Goal: Check status: Check status

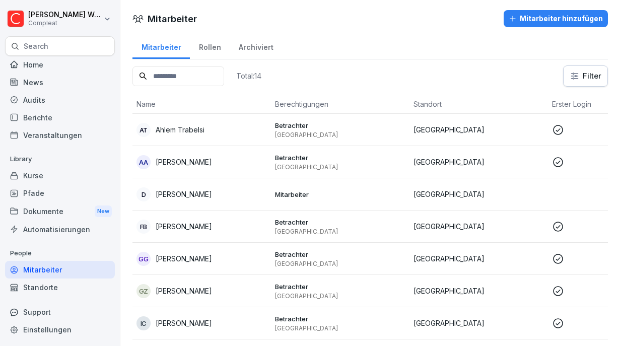
scroll to position [227, 0]
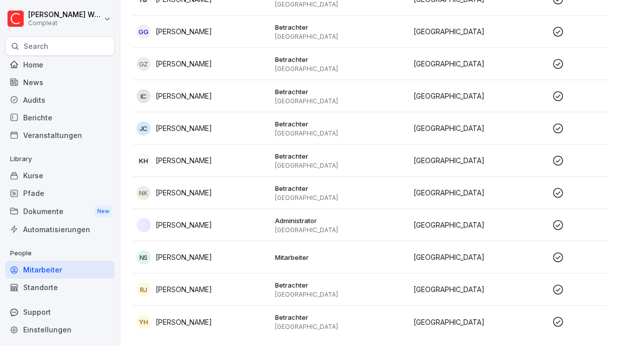
click at [214, 273] on td "NS [PERSON_NAME]" at bounding box center [202, 257] width 139 height 32
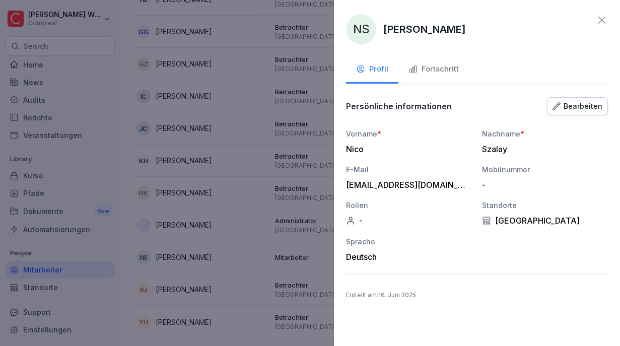
click at [217, 292] on div at bounding box center [310, 173] width 620 height 346
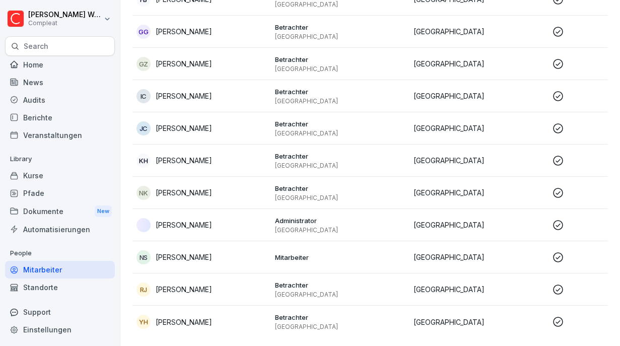
click at [201, 296] on div "[PERSON_NAME]" at bounding box center [202, 290] width 131 height 14
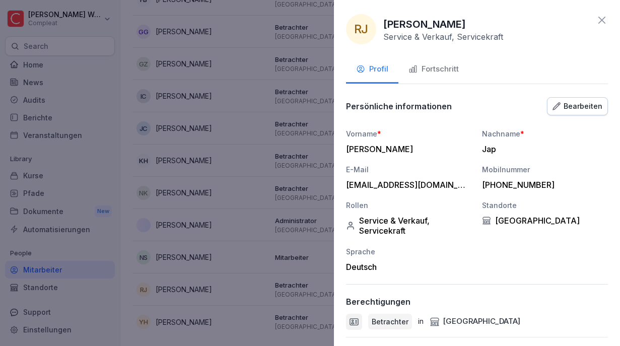
click at [437, 66] on div "Fortschritt" at bounding box center [434, 69] width 50 height 12
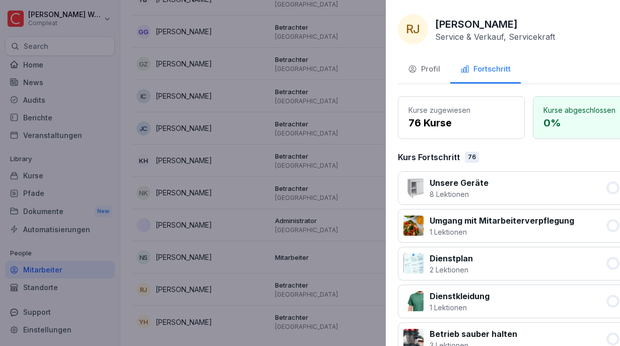
click at [234, 191] on div at bounding box center [310, 173] width 620 height 346
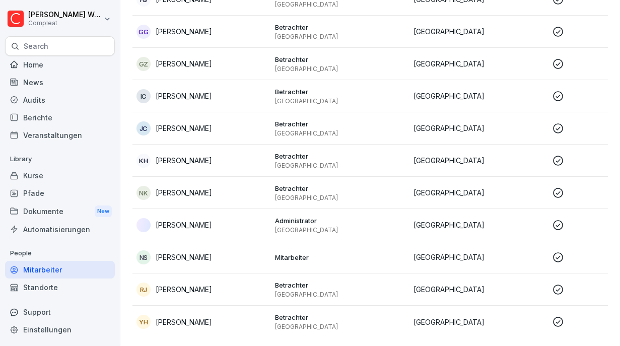
click at [195, 162] on p "[PERSON_NAME]" at bounding box center [184, 160] width 56 height 11
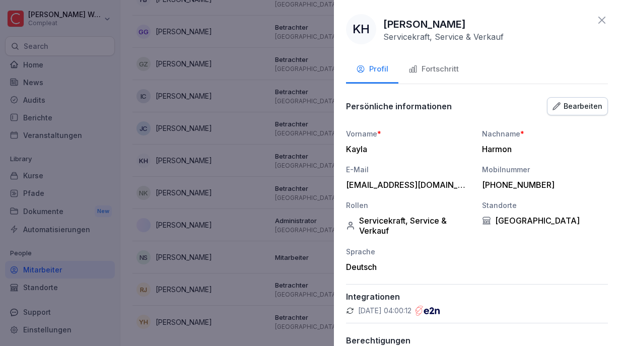
click at [440, 65] on div "Fortschritt" at bounding box center [434, 69] width 50 height 12
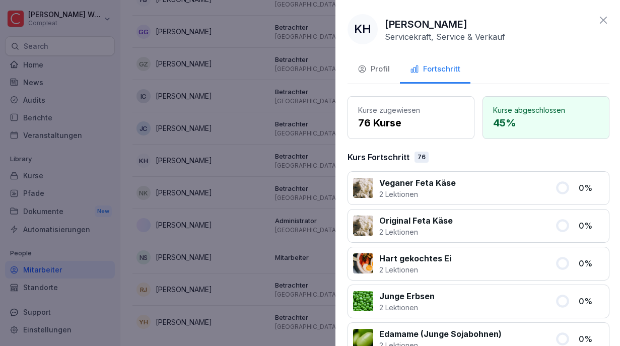
click at [228, 130] on div at bounding box center [310, 173] width 620 height 346
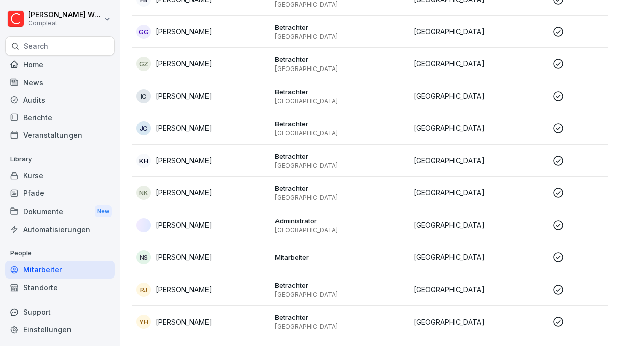
click at [187, 133] on p "[PERSON_NAME]" at bounding box center [184, 128] width 56 height 11
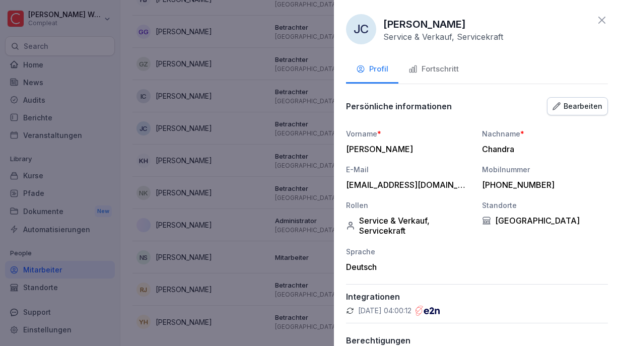
click at [426, 81] on button "Fortschritt" at bounding box center [434, 69] width 71 height 27
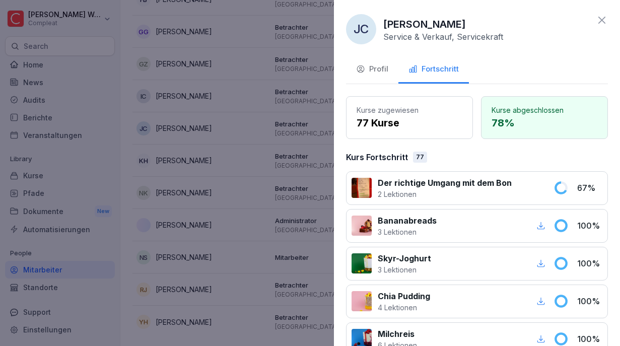
click at [209, 150] on div at bounding box center [310, 173] width 620 height 346
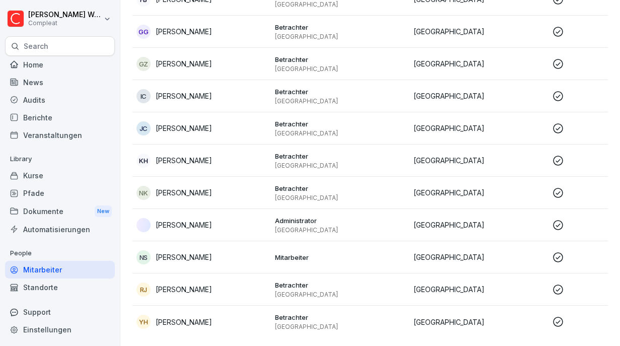
click at [192, 99] on div "IC [PERSON_NAME]" at bounding box center [202, 96] width 131 height 14
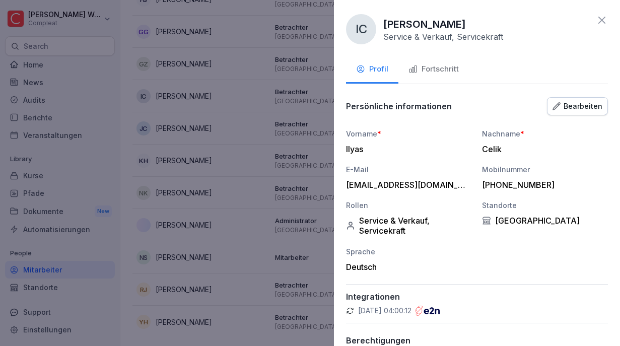
click at [457, 66] on div "Fortschritt" at bounding box center [434, 69] width 50 height 12
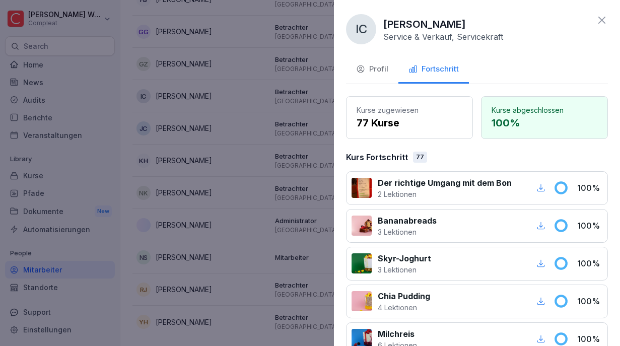
click at [283, 101] on div at bounding box center [310, 173] width 620 height 346
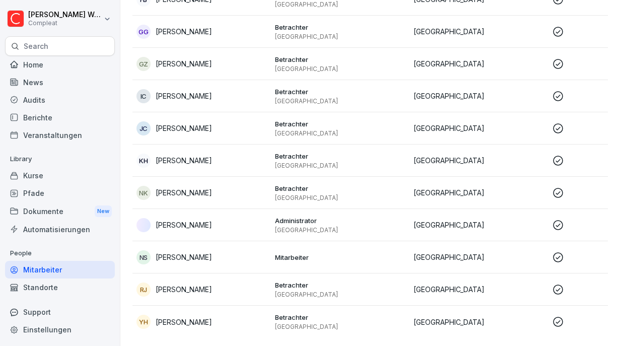
click at [176, 42] on td "GG [PERSON_NAME]" at bounding box center [202, 32] width 139 height 32
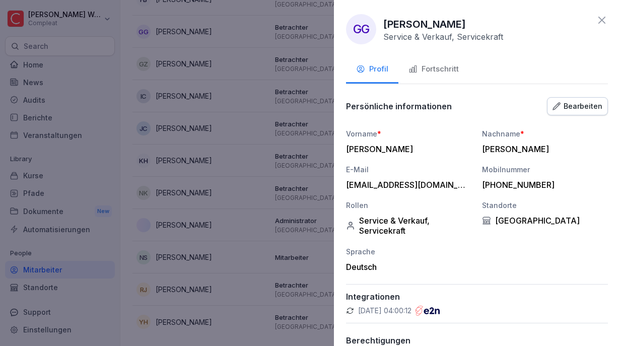
click at [460, 71] on button "Fortschritt" at bounding box center [434, 69] width 71 height 27
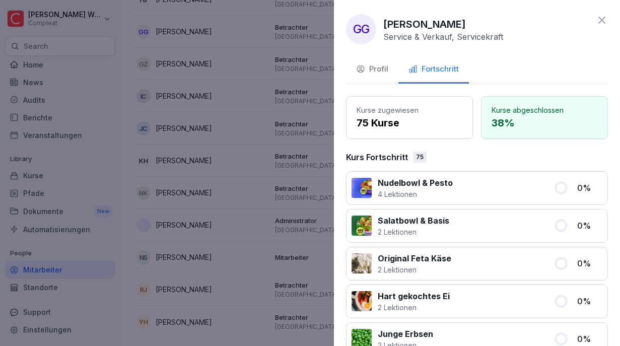
click at [229, 103] on div at bounding box center [310, 173] width 620 height 346
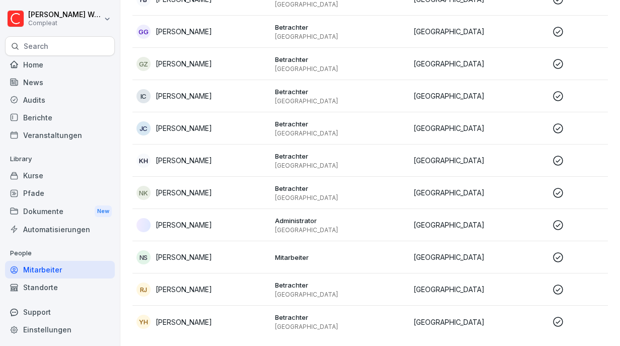
click at [188, 95] on p "[PERSON_NAME]" at bounding box center [184, 96] width 56 height 11
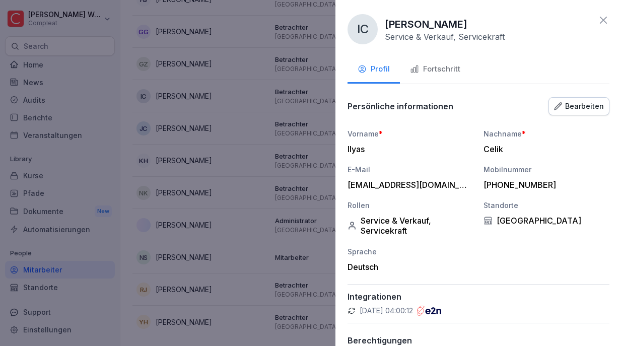
click at [307, 108] on div at bounding box center [310, 173] width 620 height 346
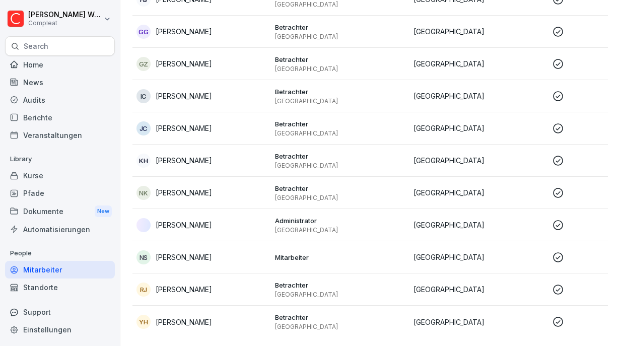
click at [202, 31] on p "[PERSON_NAME]" at bounding box center [184, 31] width 56 height 11
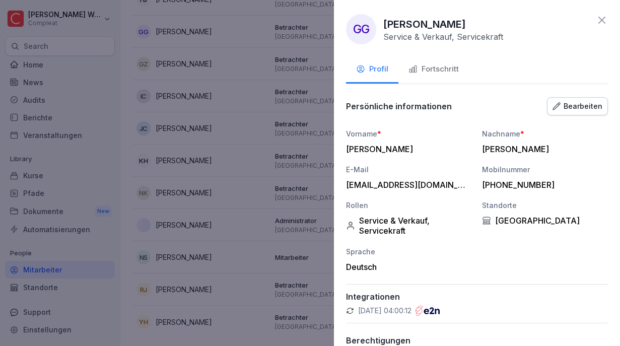
click at [440, 76] on button "Fortschritt" at bounding box center [434, 69] width 71 height 27
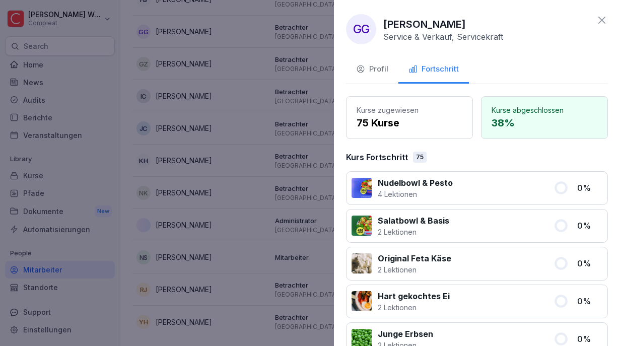
click at [229, 97] on div at bounding box center [310, 173] width 620 height 346
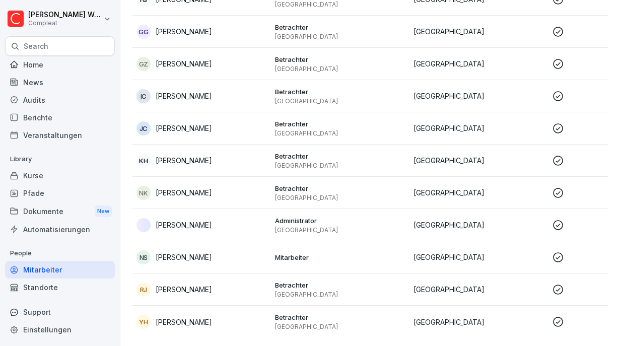
click at [187, 58] on div "GZ Ghassen Zaara" at bounding box center [202, 64] width 131 height 14
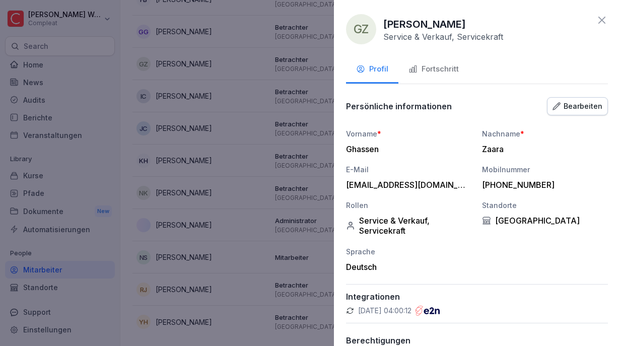
click at [441, 75] on div "Fortschritt" at bounding box center [434, 69] width 50 height 12
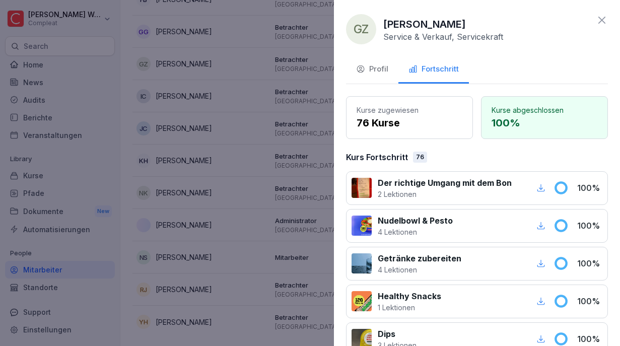
click at [232, 122] on div at bounding box center [310, 173] width 620 height 346
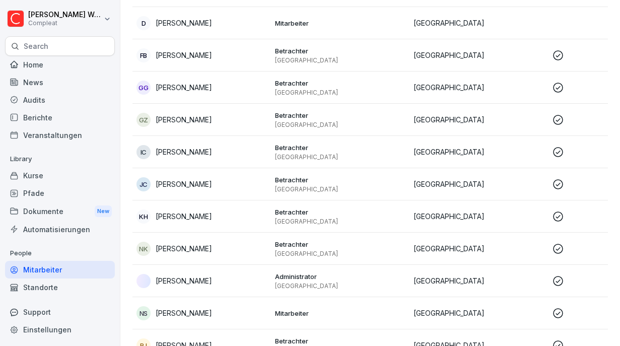
scroll to position [132, 0]
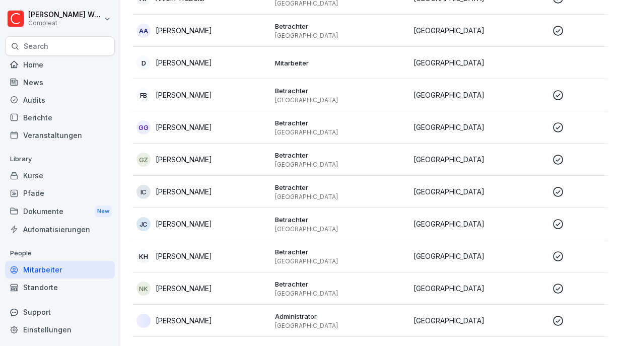
click at [195, 99] on p "[PERSON_NAME]" at bounding box center [184, 95] width 56 height 11
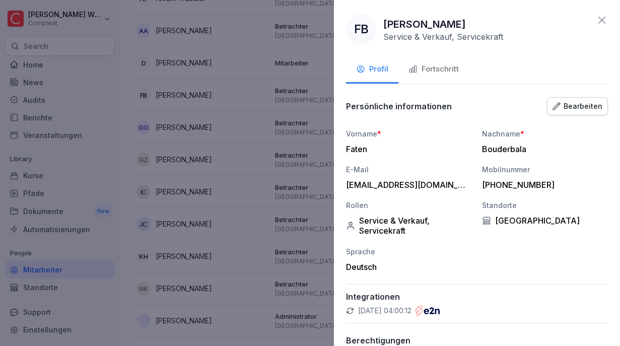
click at [442, 72] on div "Fortschritt" at bounding box center [434, 69] width 50 height 12
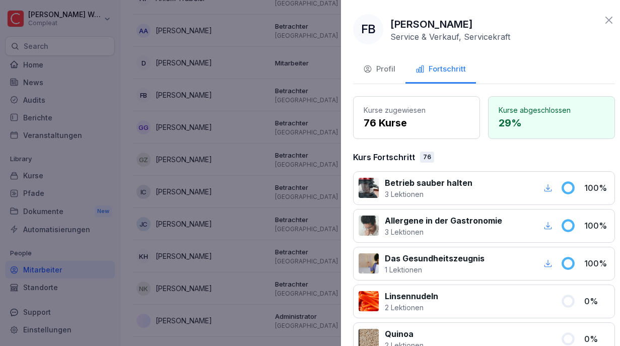
click at [257, 92] on div at bounding box center [310, 173] width 620 height 346
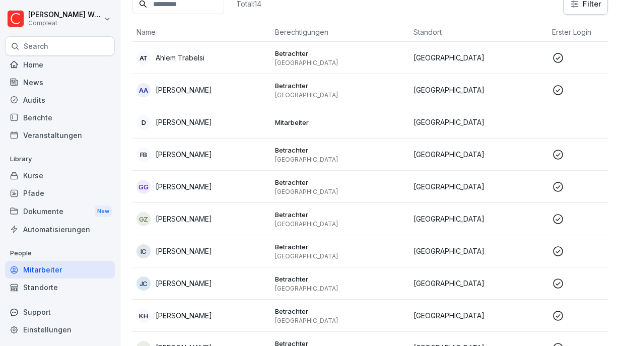
scroll to position [72, 0]
click at [187, 97] on div "AA [PERSON_NAME]" at bounding box center [202, 91] width 131 height 14
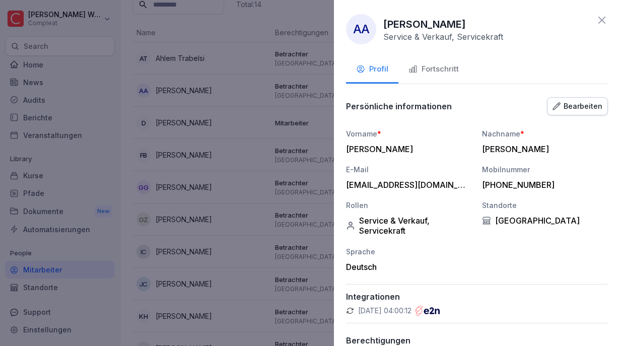
click at [437, 71] on div "Fortschritt" at bounding box center [434, 69] width 50 height 12
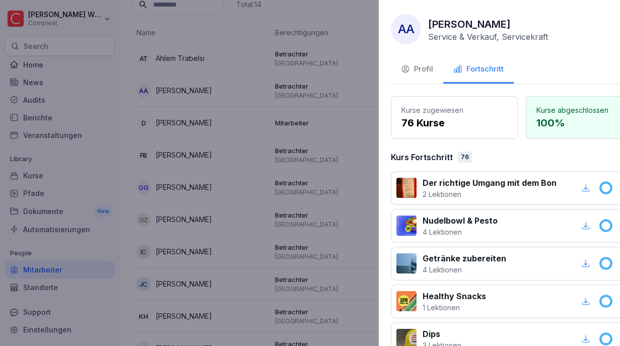
click at [264, 136] on div at bounding box center [310, 173] width 620 height 346
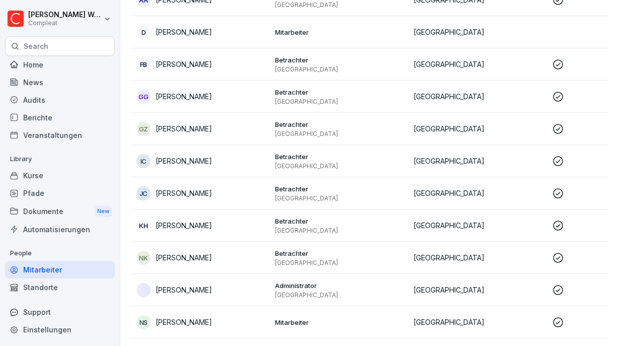
scroll to position [227, 0]
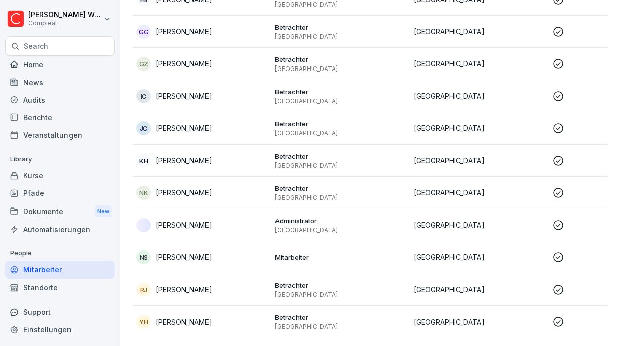
click at [189, 278] on td "[PERSON_NAME]" at bounding box center [202, 290] width 139 height 32
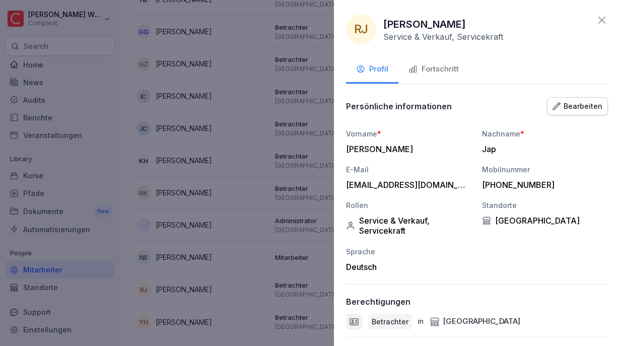
click at [187, 250] on div at bounding box center [310, 173] width 620 height 346
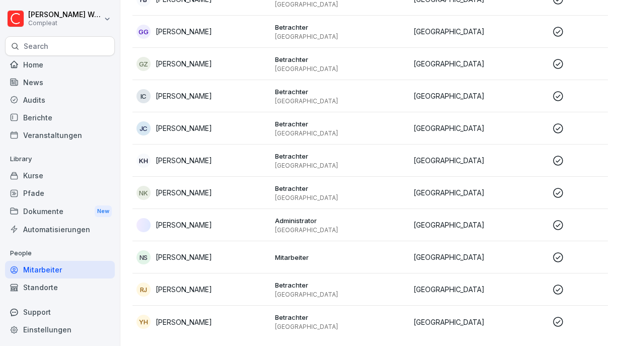
click at [167, 324] on p "[PERSON_NAME]" at bounding box center [184, 322] width 56 height 11
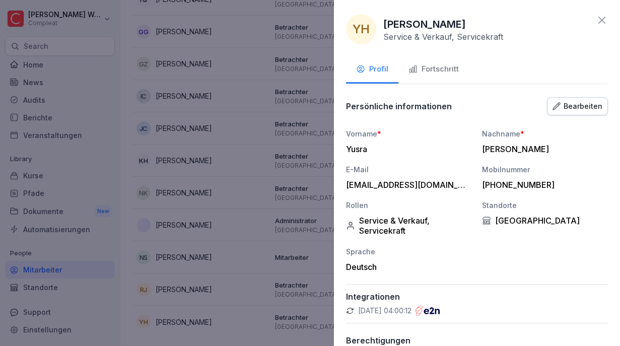
click at [435, 54] on div "YH [PERSON_NAME] Service & Verkauf, Servicekraft Profil Fortschritt Persönliche…" at bounding box center [477, 173] width 286 height 346
click at [426, 72] on div "Fortschritt" at bounding box center [434, 69] width 50 height 12
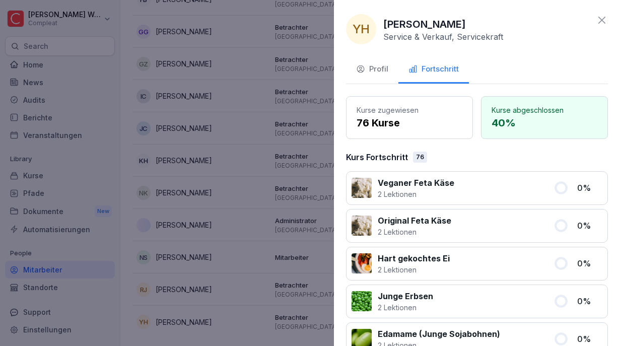
click at [255, 102] on div at bounding box center [310, 173] width 620 height 346
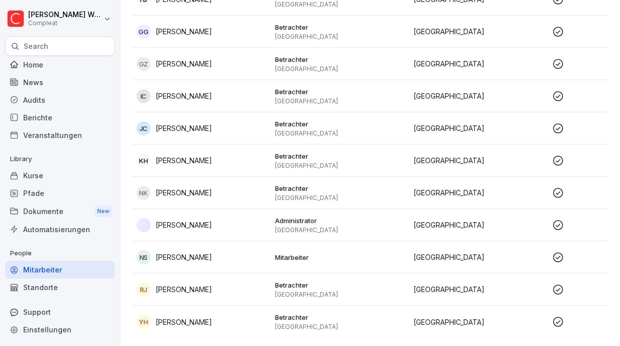
click at [190, 190] on p "[PERSON_NAME]" at bounding box center [184, 192] width 56 height 11
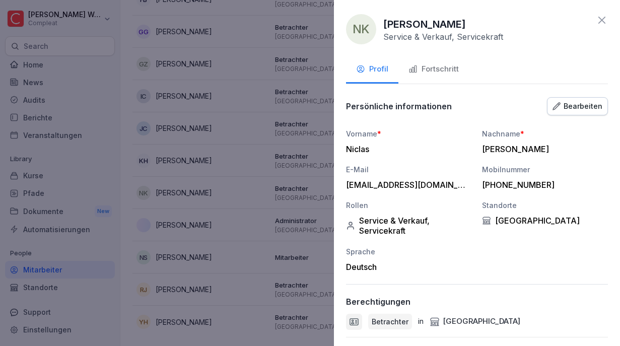
click at [449, 60] on button "Fortschritt" at bounding box center [434, 69] width 71 height 27
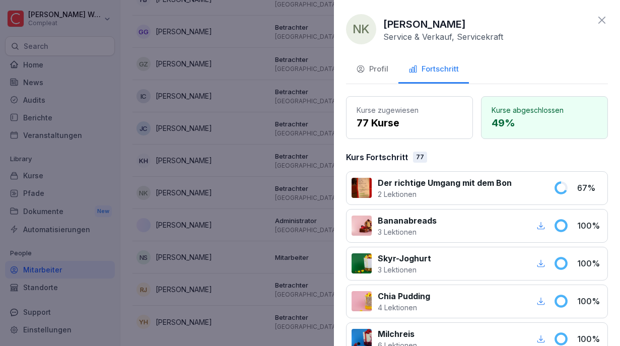
click at [254, 131] on div at bounding box center [310, 173] width 620 height 346
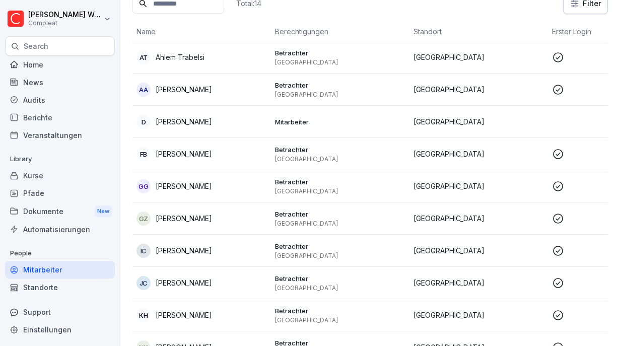
scroll to position [31, 0]
